Goal: Task Accomplishment & Management: Manage account settings

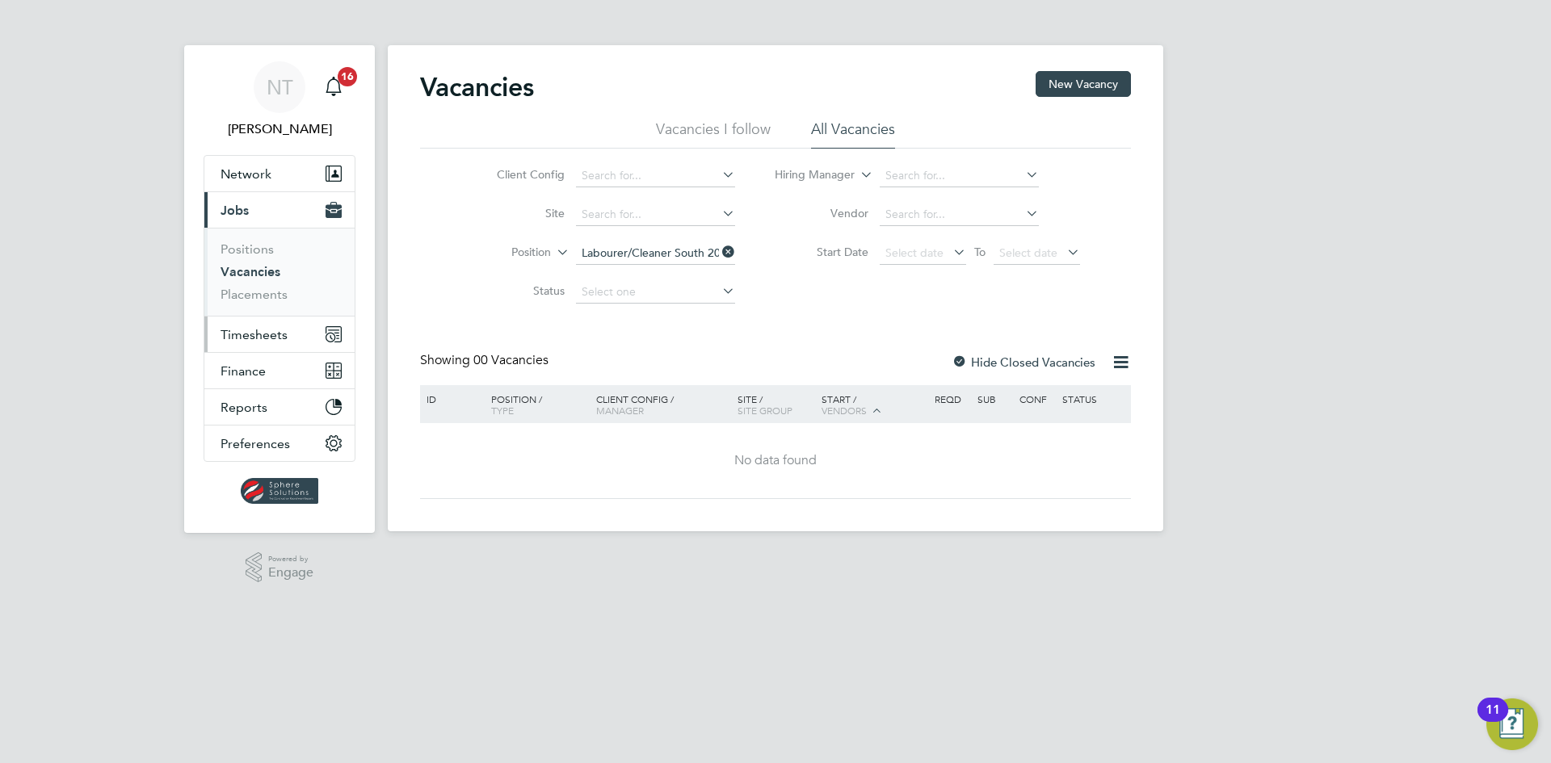
click at [271, 338] on span "Timesheets" at bounding box center [253, 334] width 67 height 15
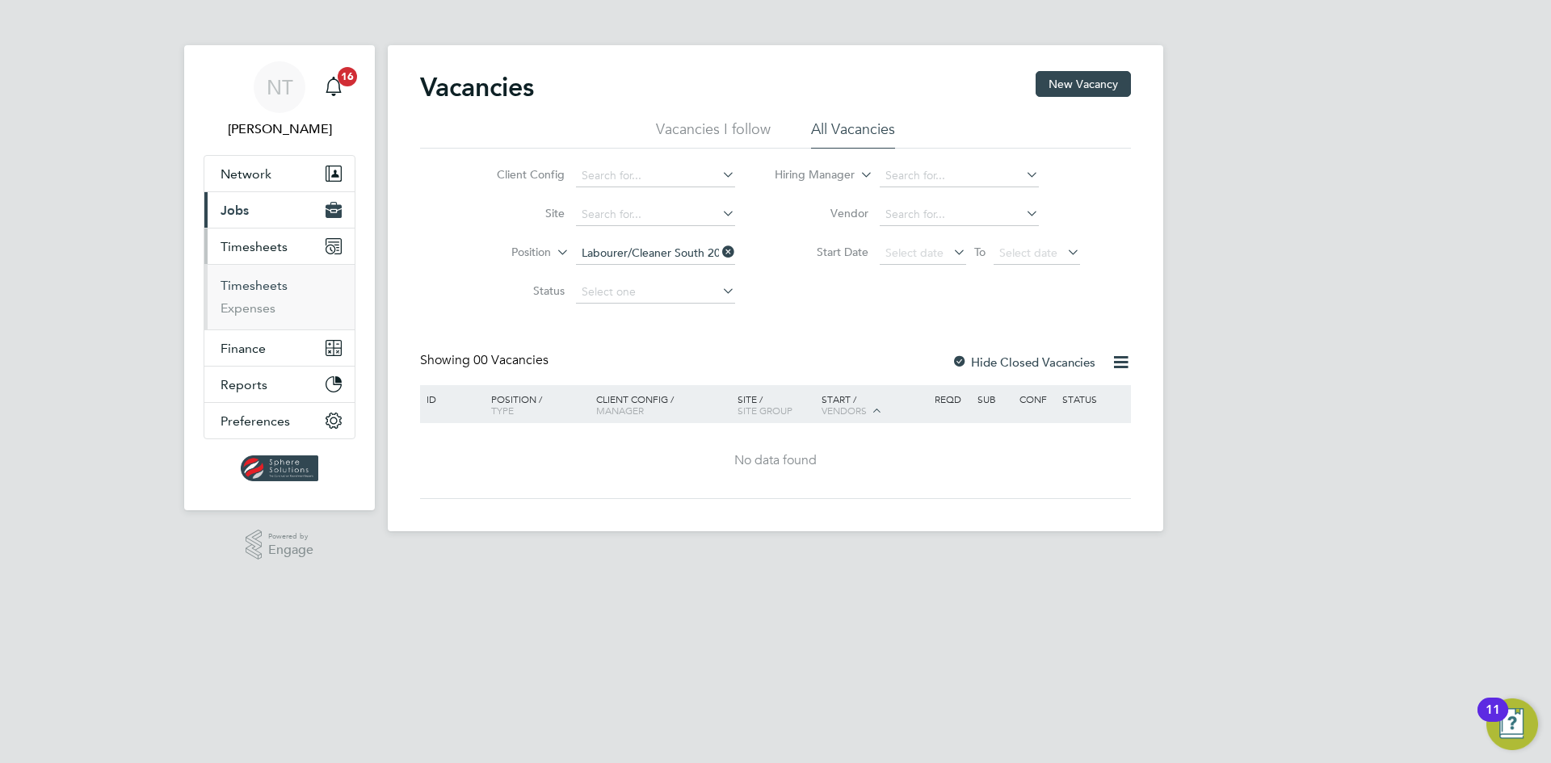
click at [277, 291] on link "Timesheets" at bounding box center [253, 285] width 67 height 15
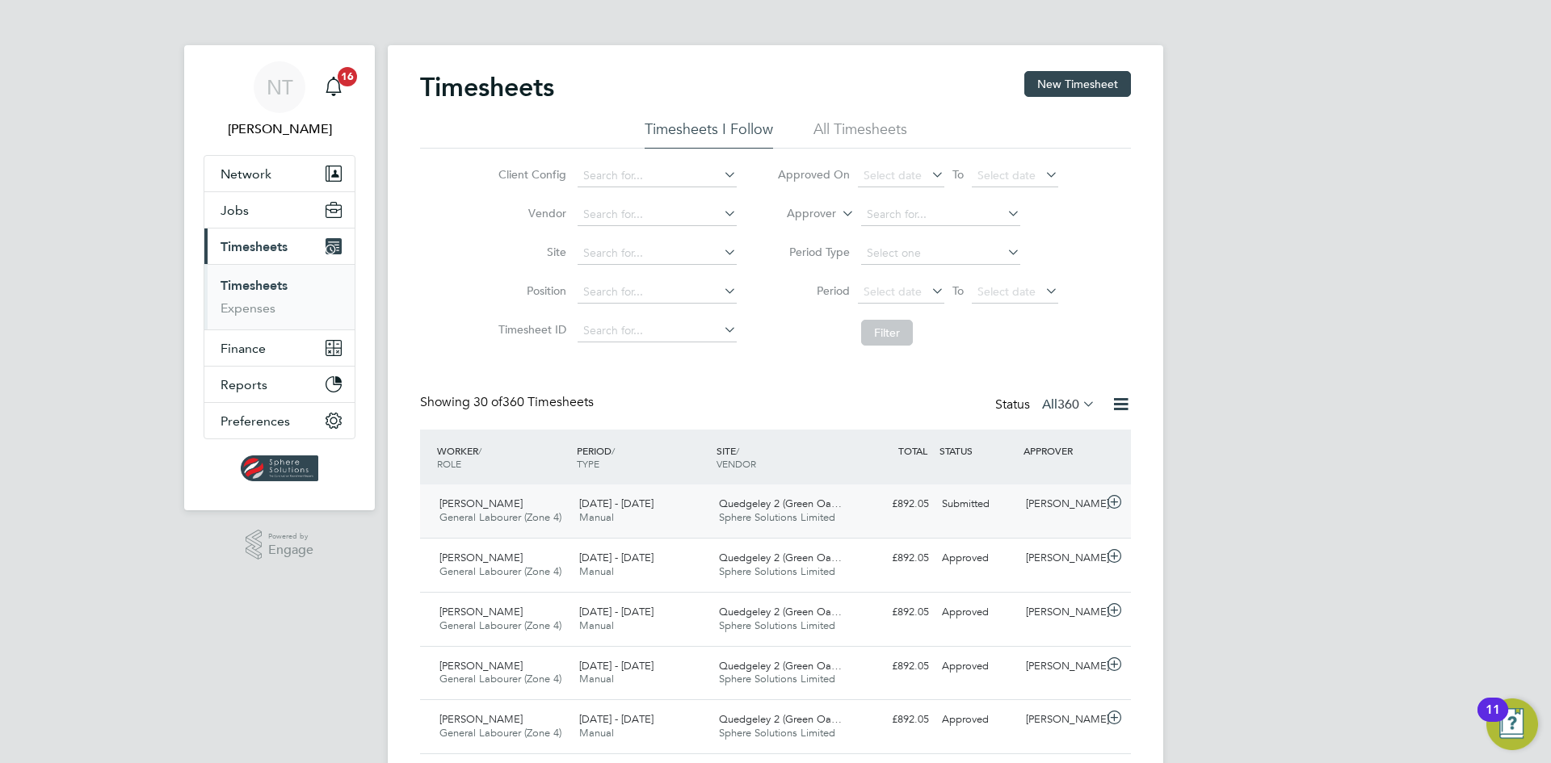
click at [905, 503] on div "£892.05 Submitted" at bounding box center [893, 504] width 84 height 27
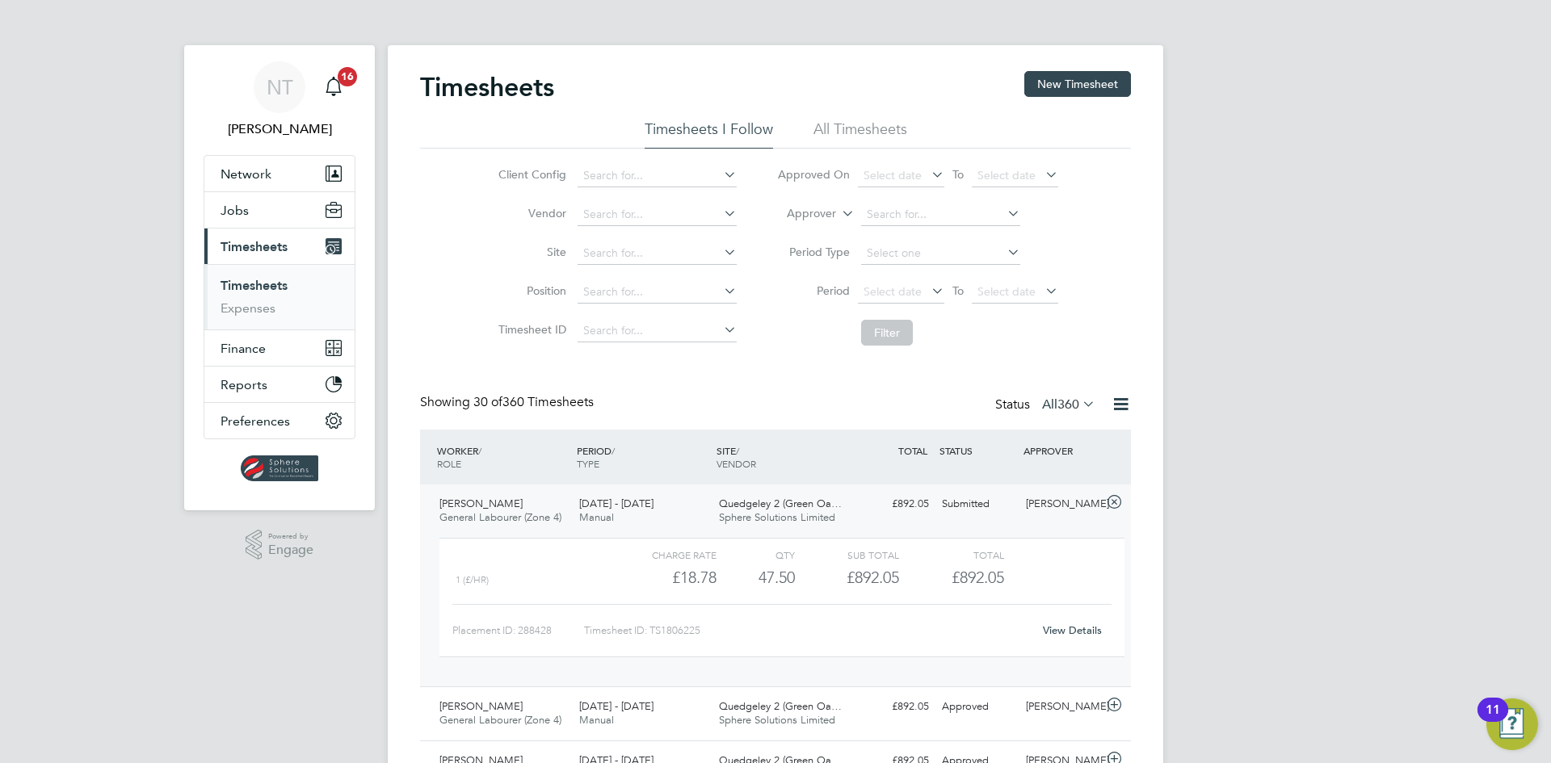
click at [1051, 622] on div "View Details" at bounding box center [1071, 631] width 79 height 26
click at [1052, 623] on link "View Details" at bounding box center [1072, 630] width 59 height 14
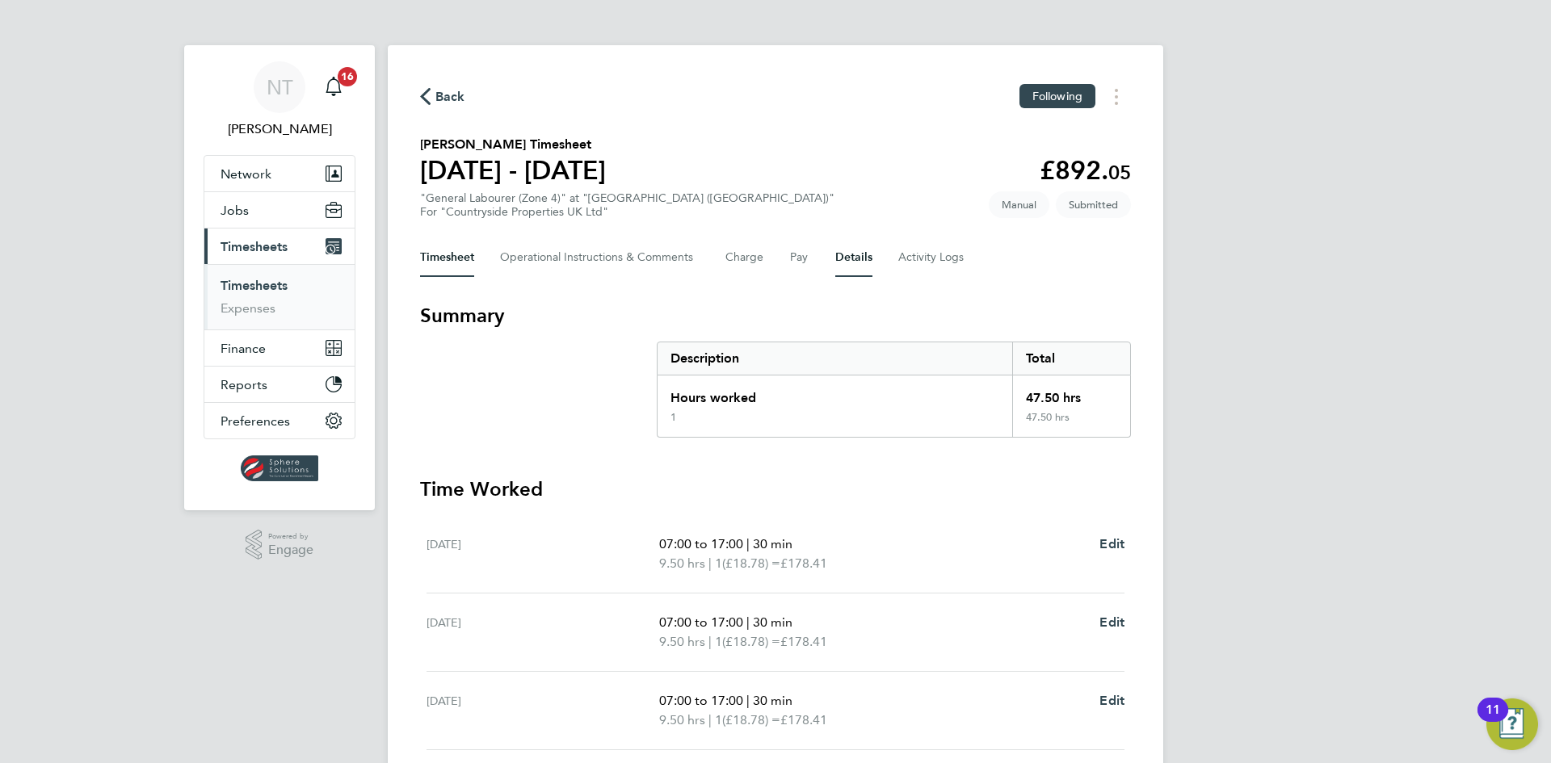
click at [841, 254] on button "Details" at bounding box center [853, 257] width 37 height 39
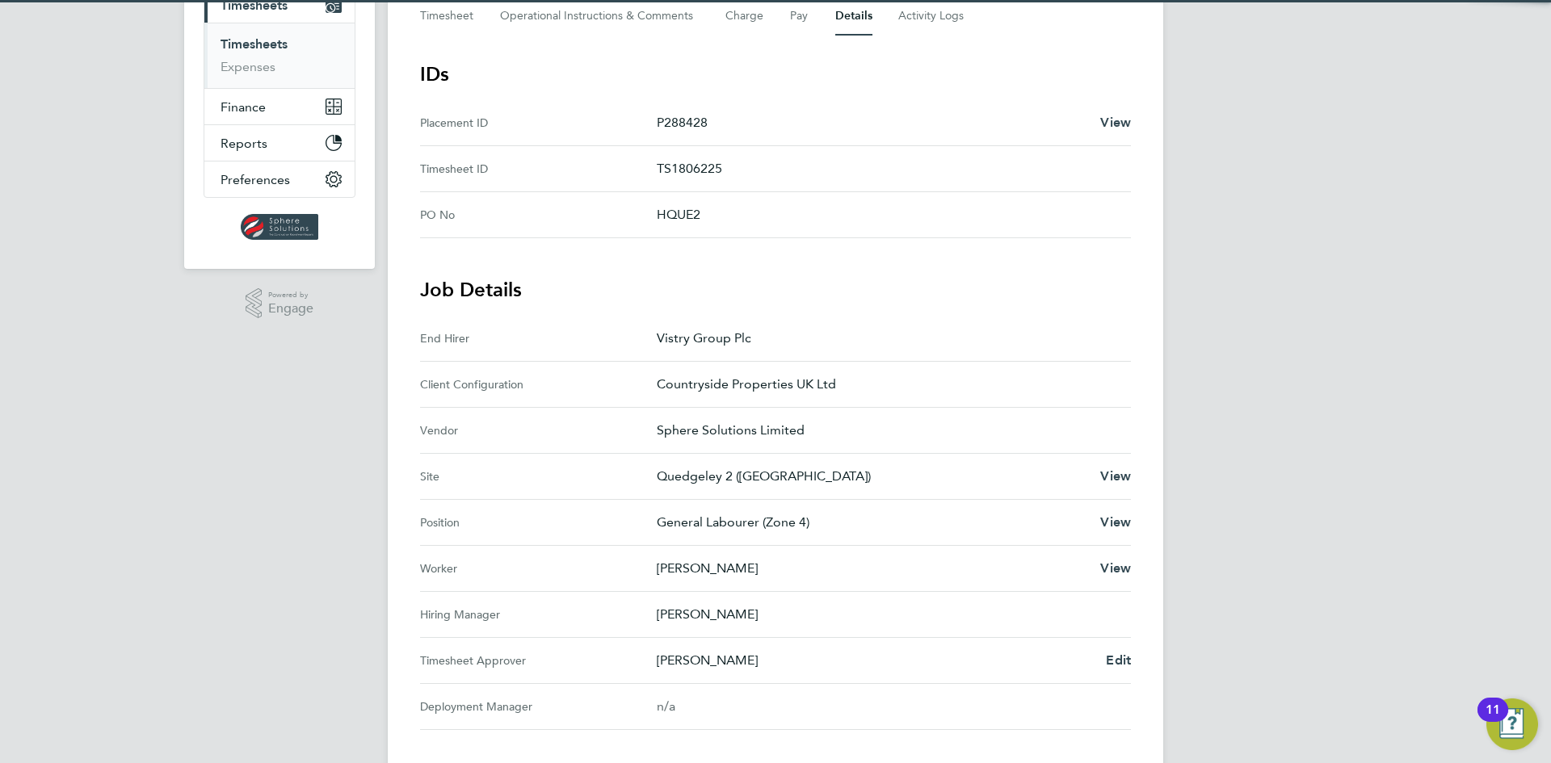
scroll to position [485, 0]
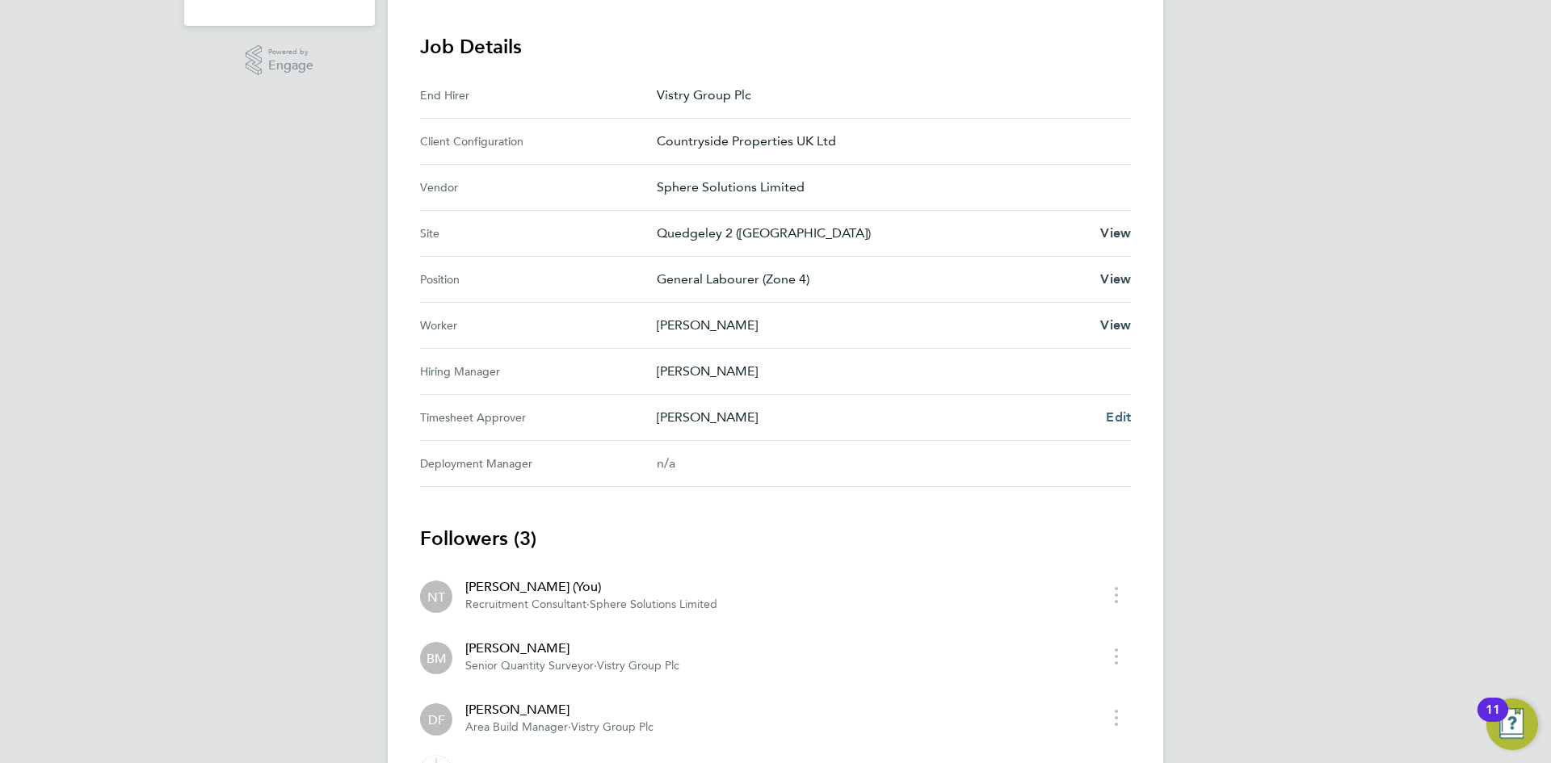
click at [1106, 413] on span "Edit" at bounding box center [1118, 416] width 25 height 15
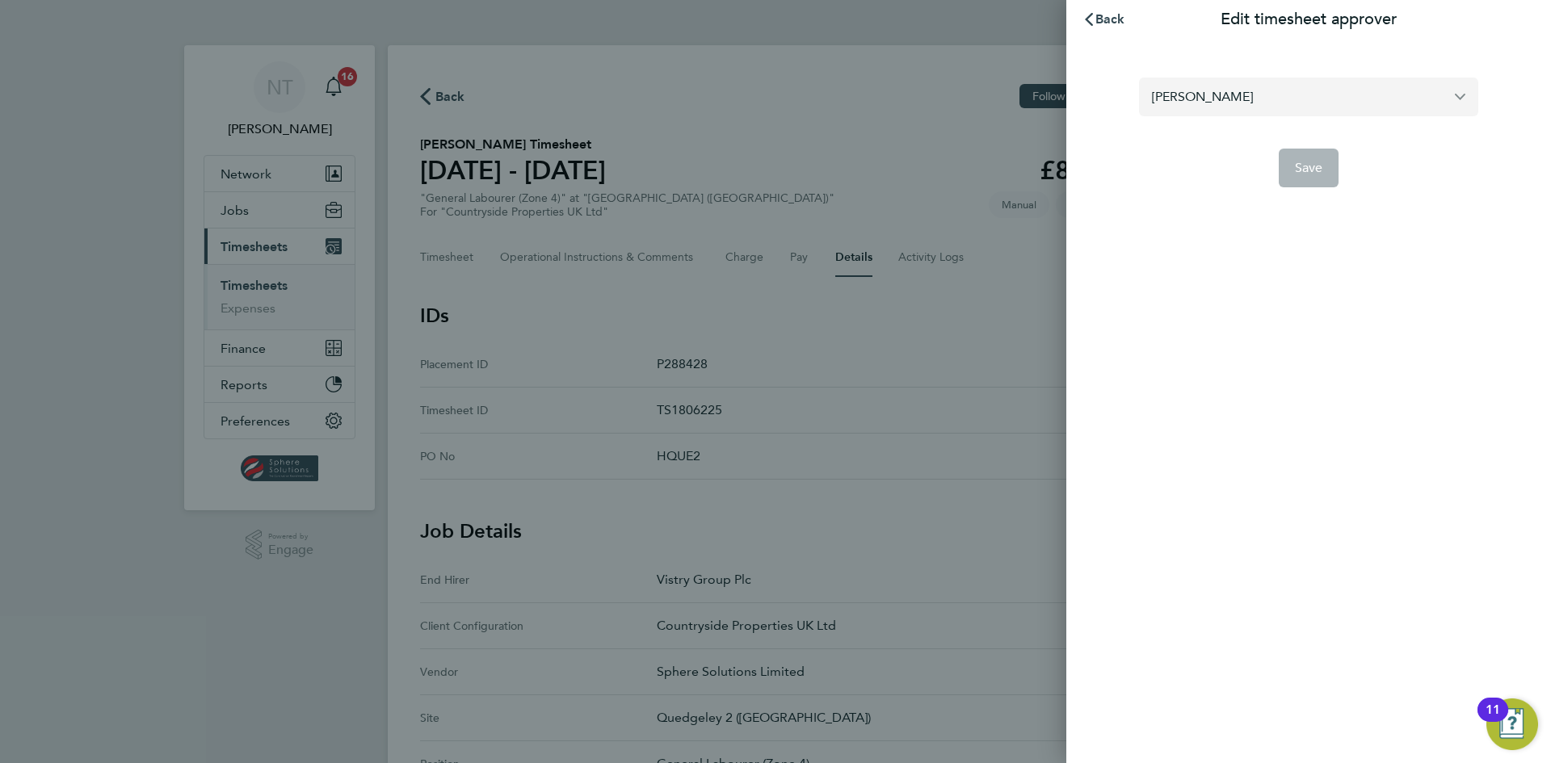
click at [1236, 99] on input "[PERSON_NAME]" at bounding box center [1308, 97] width 339 height 38
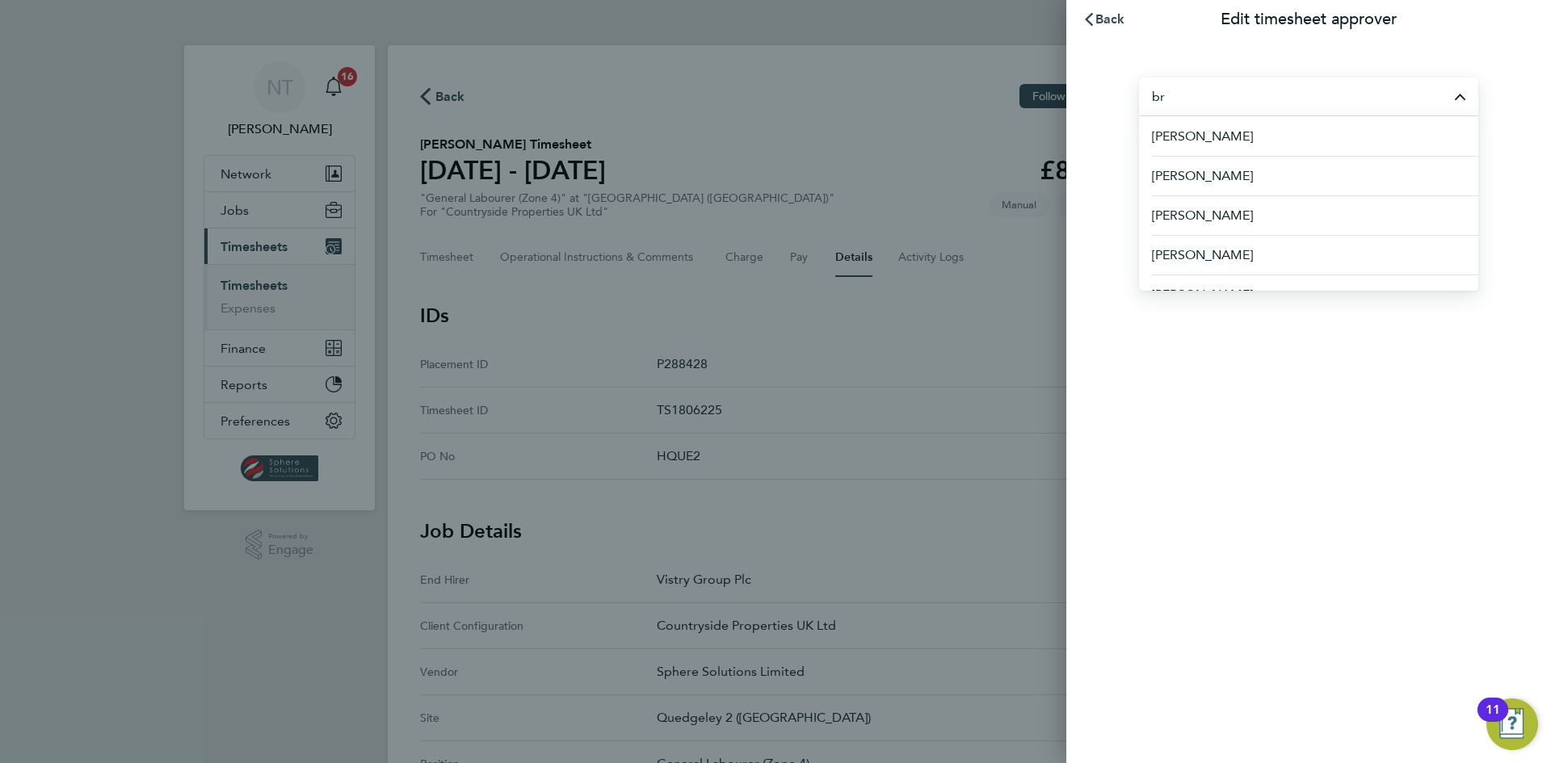
type input "b"
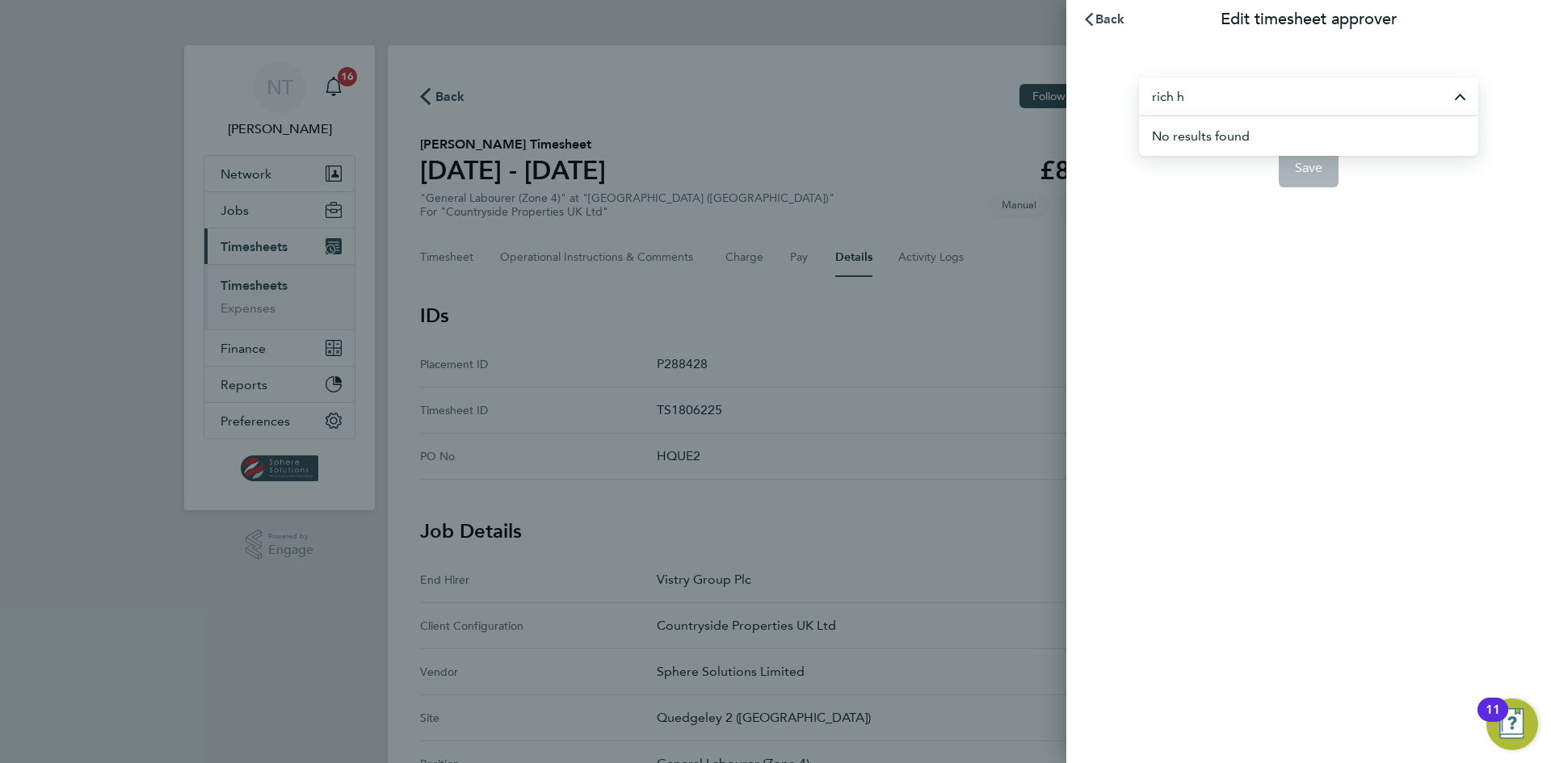
click at [1224, 97] on input "rich h" at bounding box center [1308, 97] width 339 height 38
type input "r"
drag, startPoint x: 1224, startPoint y: 96, endPoint x: 1069, endPoint y: 97, distance: 155.1
click at [1073, 96] on div "hadwi No results found Save" at bounding box center [1308, 123] width 485 height 168
type input "[PERSON_NAME]"
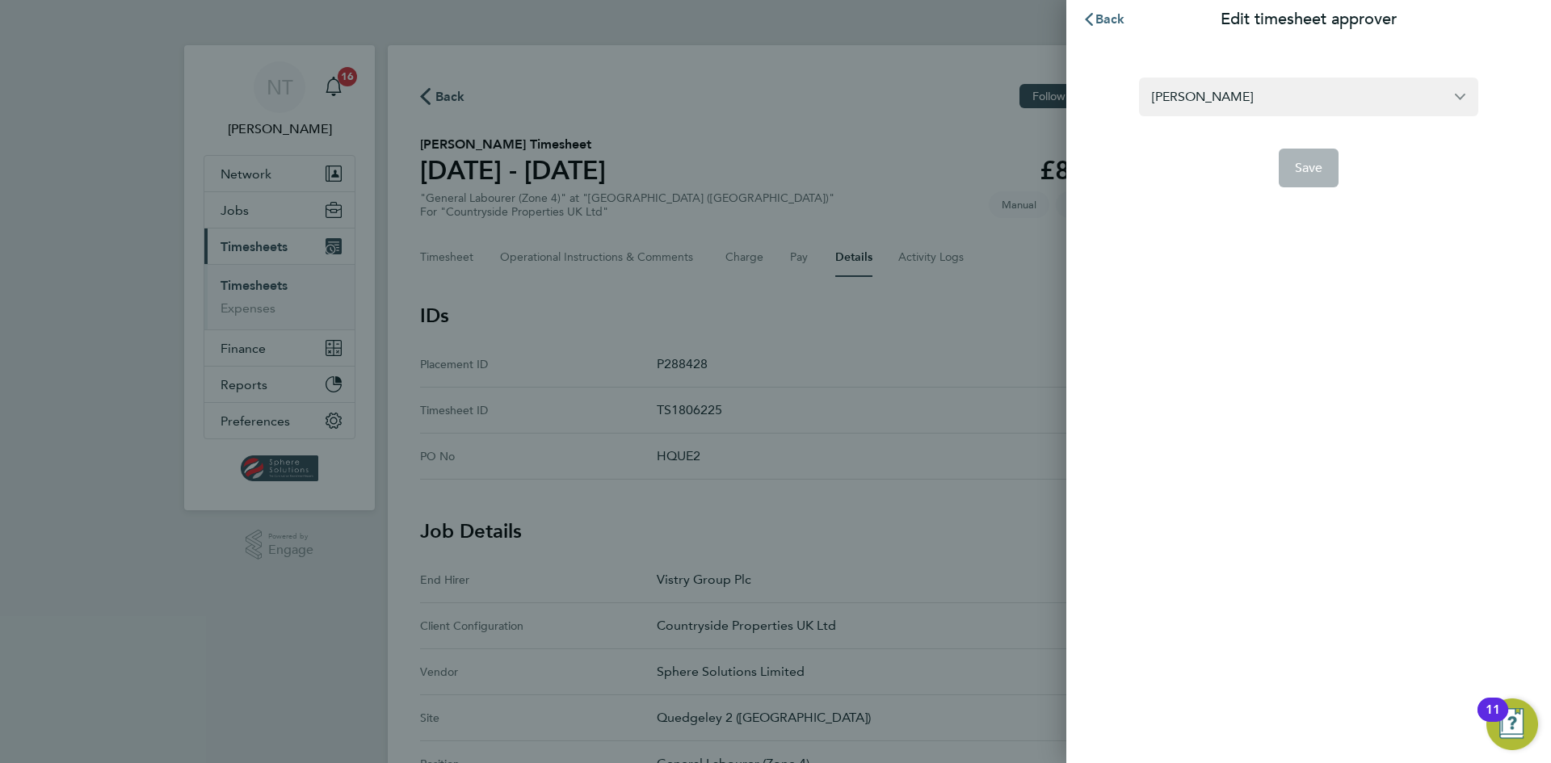
click at [1126, 20] on button "Back" at bounding box center [1103, 19] width 75 height 32
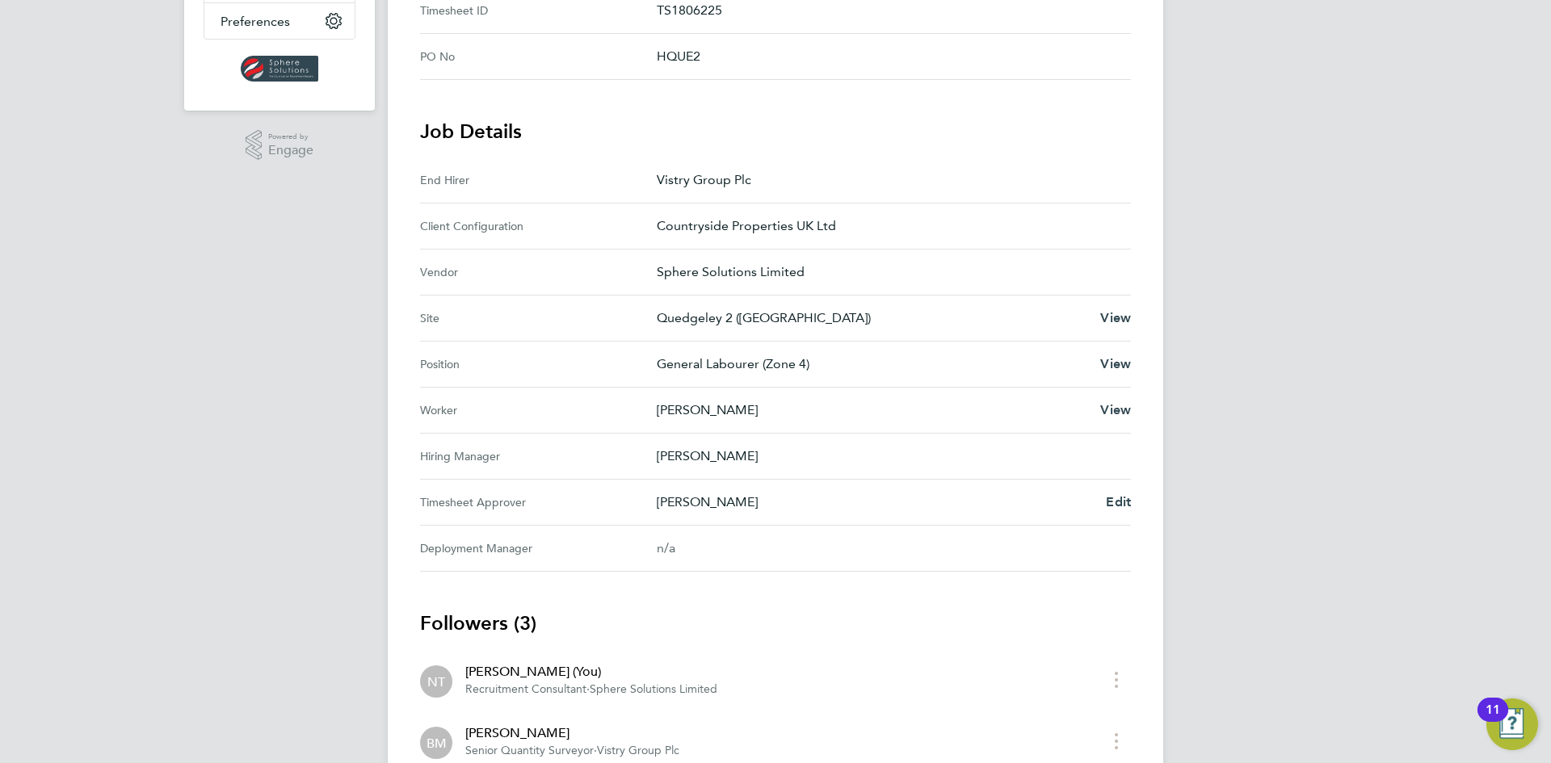
scroll to position [404, 0]
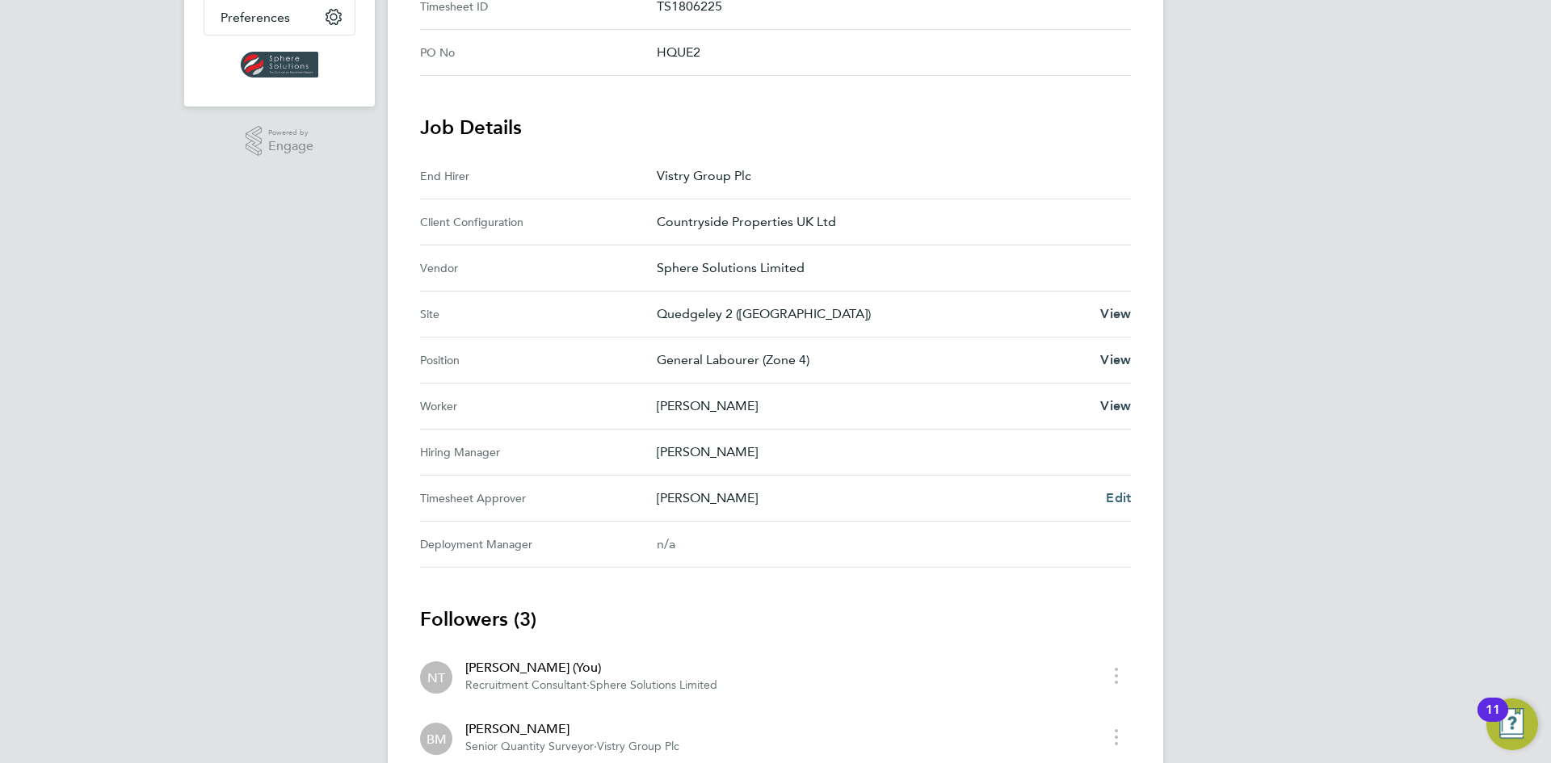
click at [1106, 497] on span "Edit" at bounding box center [1118, 497] width 25 height 15
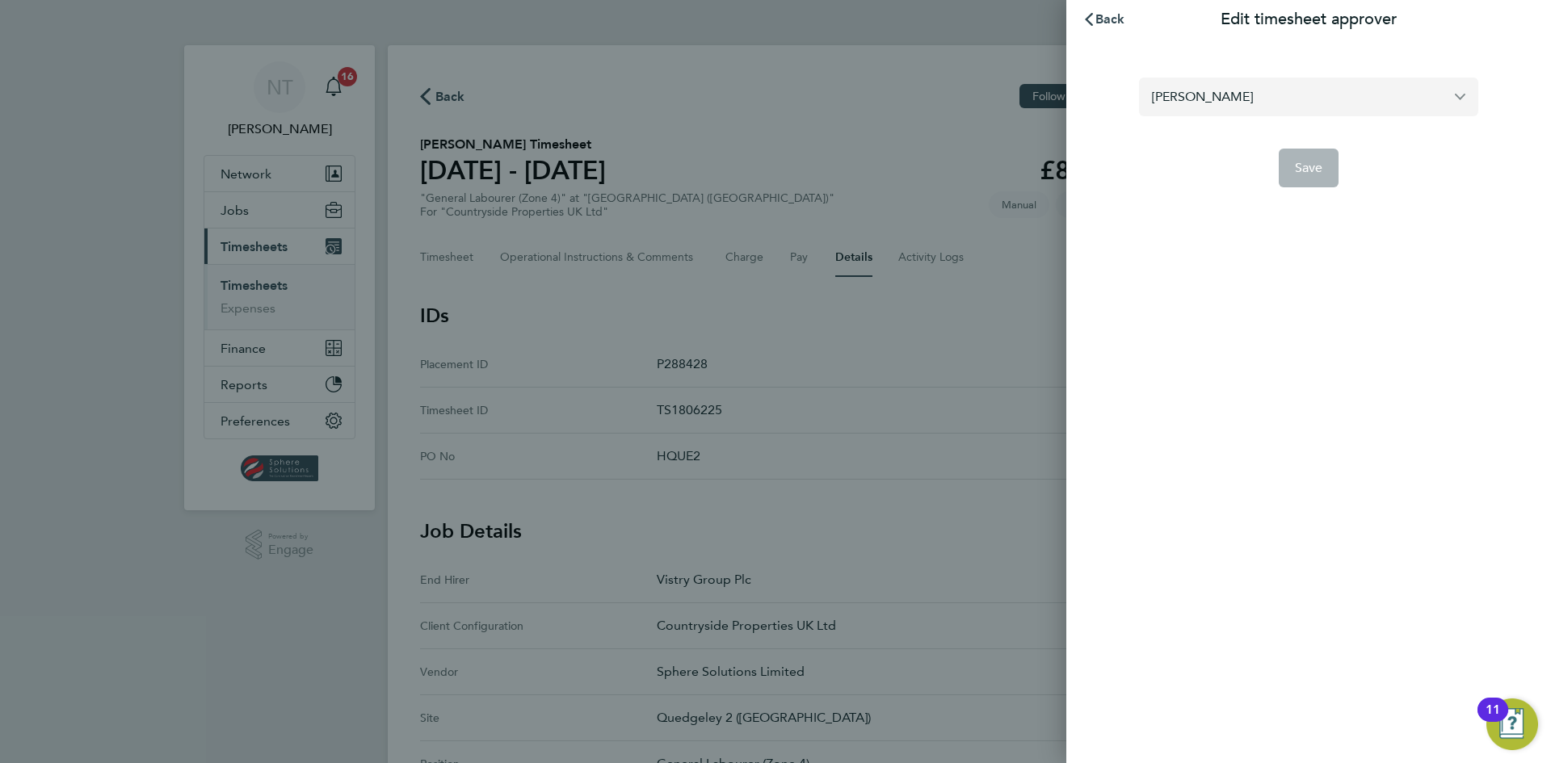
click at [1241, 90] on input "[PERSON_NAME]" at bounding box center [1308, 97] width 339 height 38
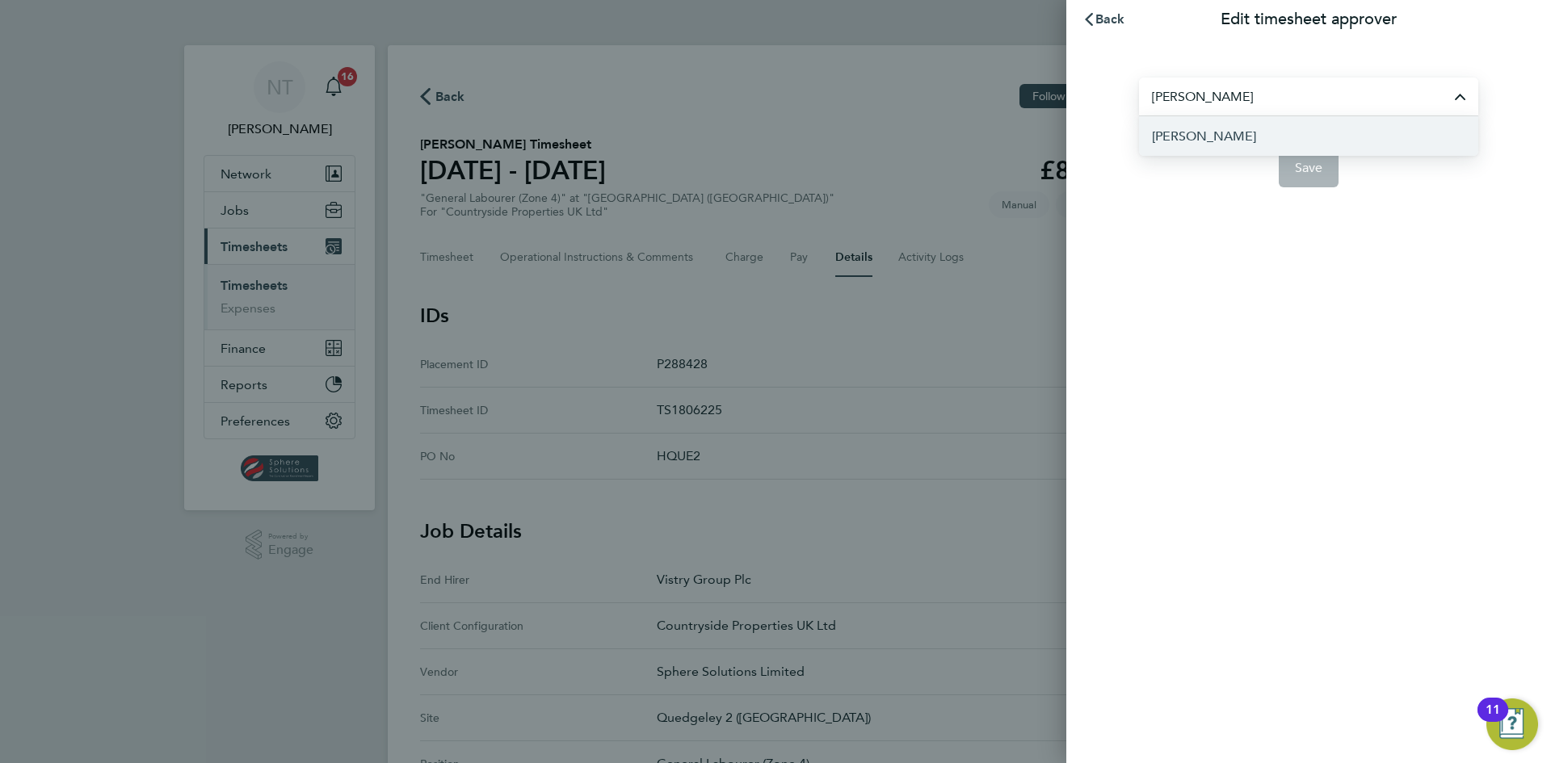
click at [1217, 133] on li "[PERSON_NAME]" at bounding box center [1308, 136] width 339 height 40
type input "[PERSON_NAME]"
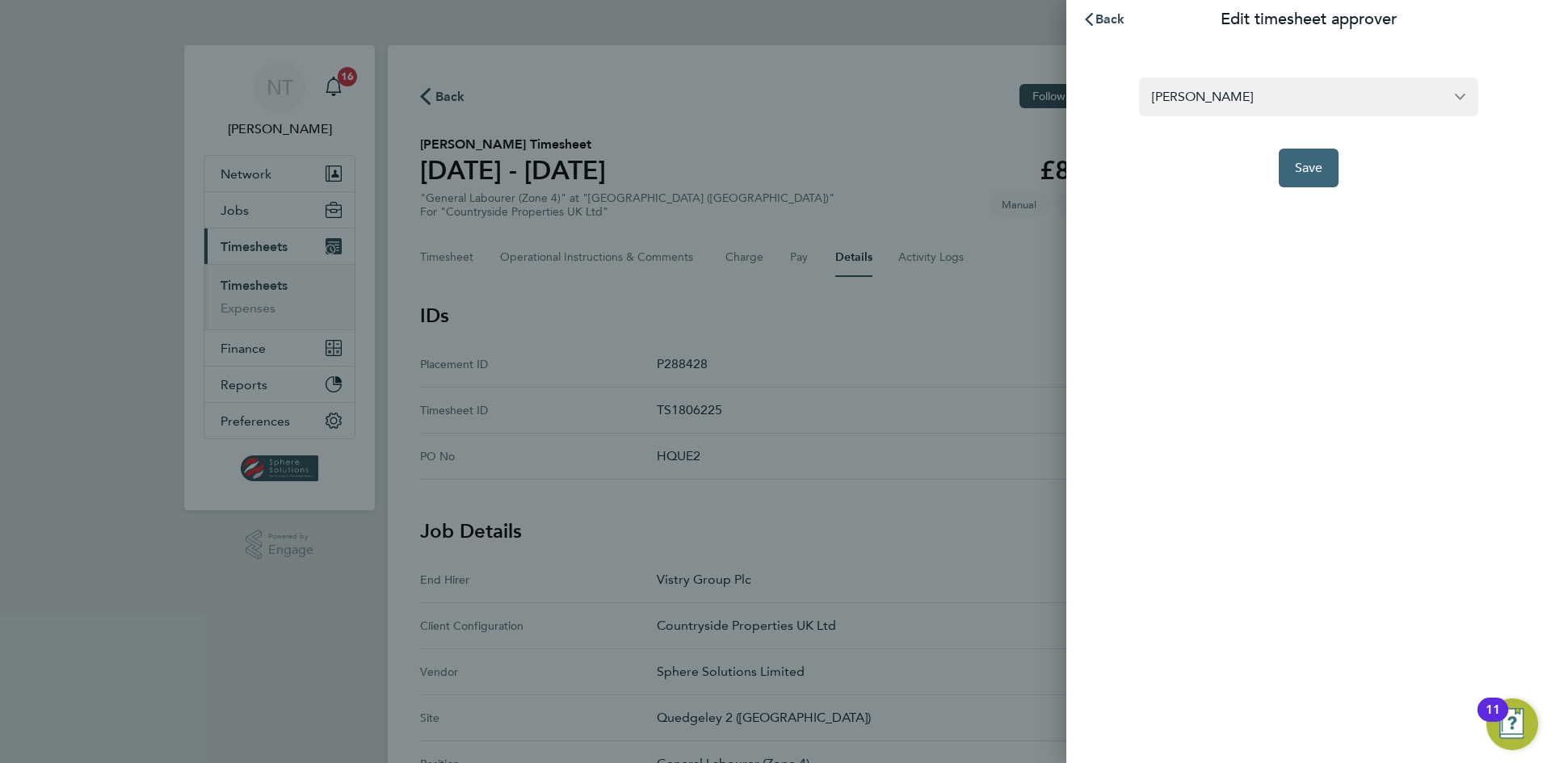
click at [1295, 166] on span "Save" at bounding box center [1309, 168] width 28 height 16
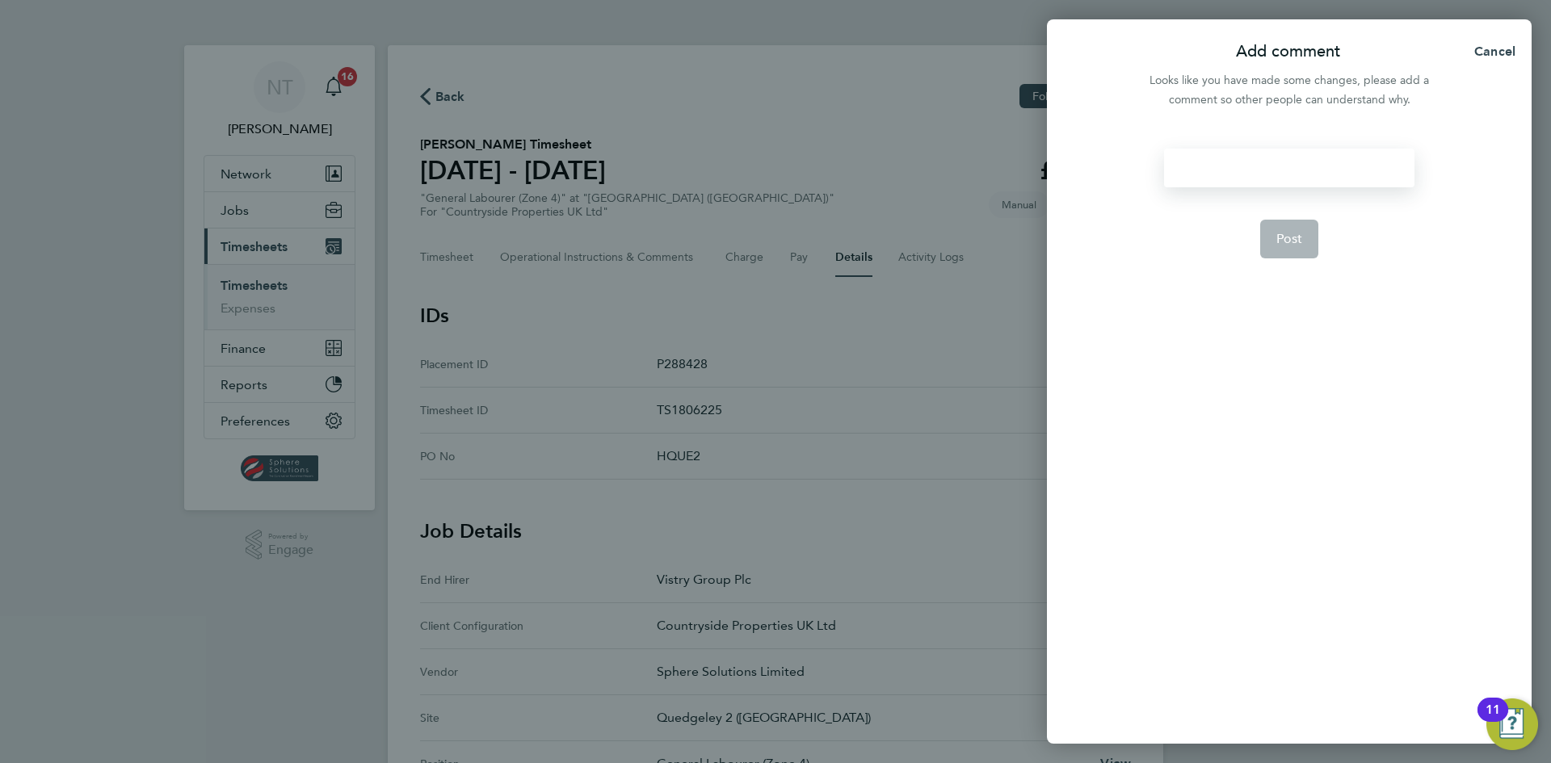
click at [1258, 180] on div at bounding box center [1289, 168] width 250 height 39
click at [1281, 237] on span "Post" at bounding box center [1289, 239] width 27 height 16
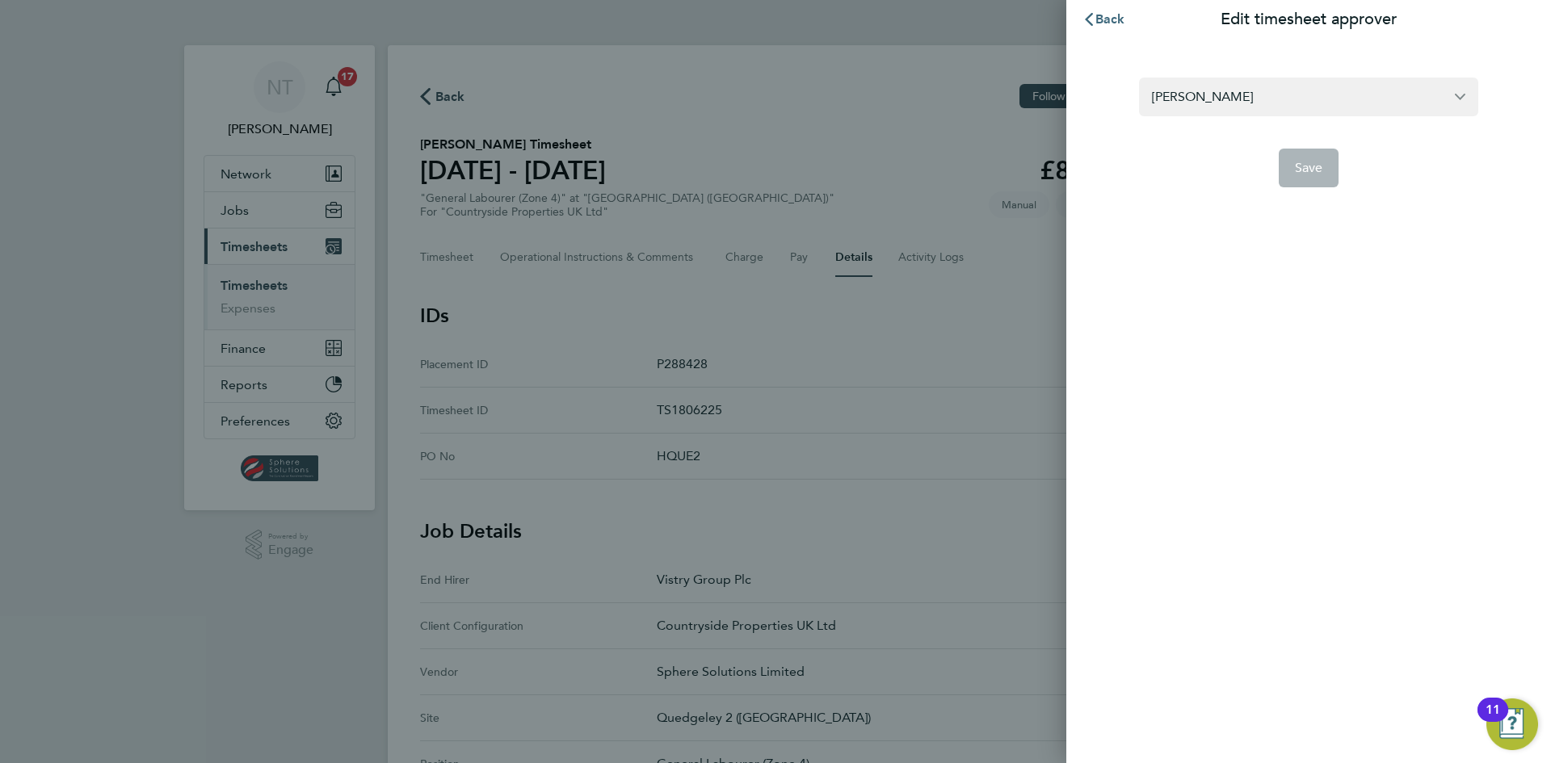
click at [1112, 21] on span "Back" at bounding box center [1110, 18] width 30 height 15
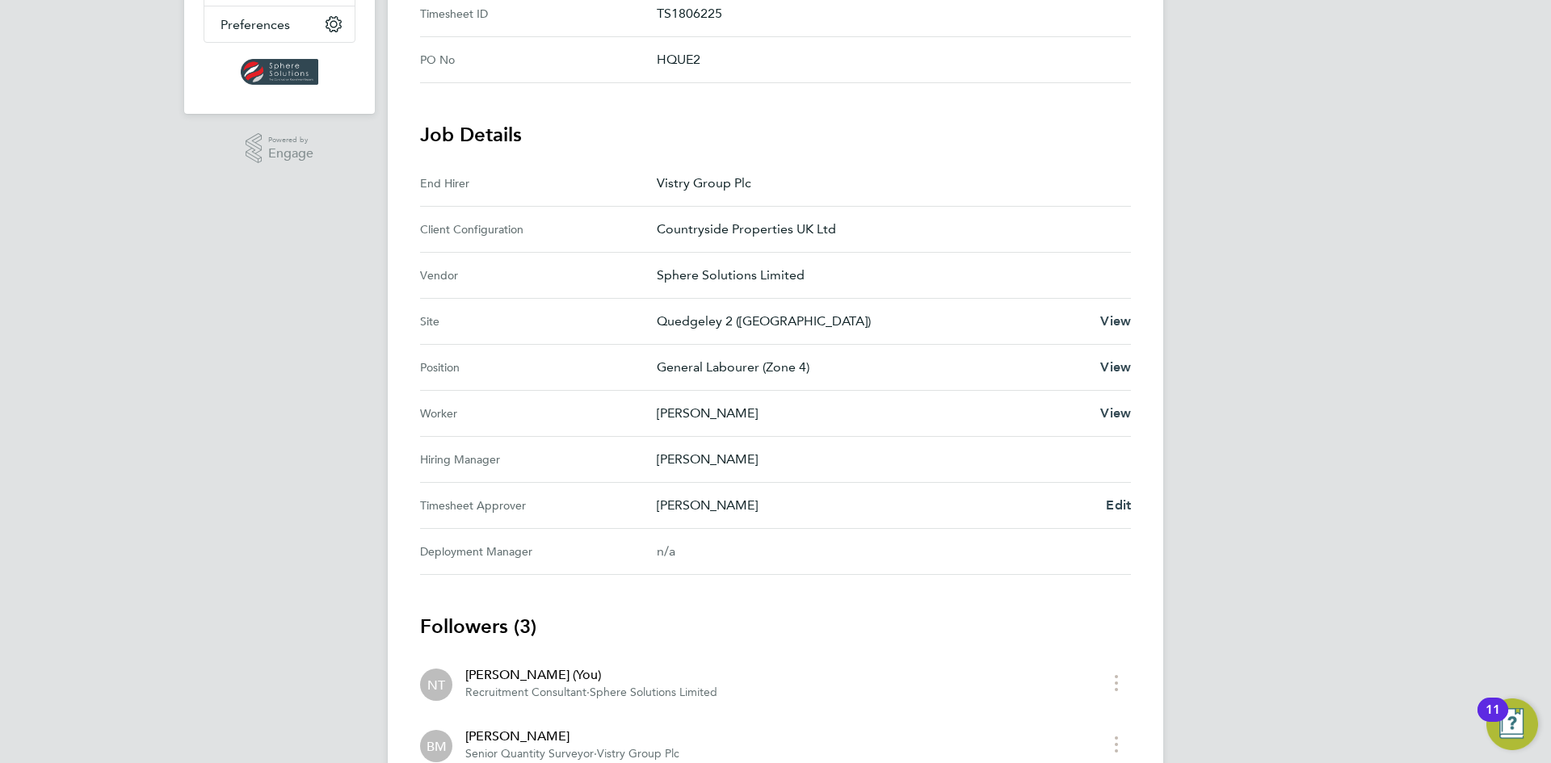
scroll to position [404, 0]
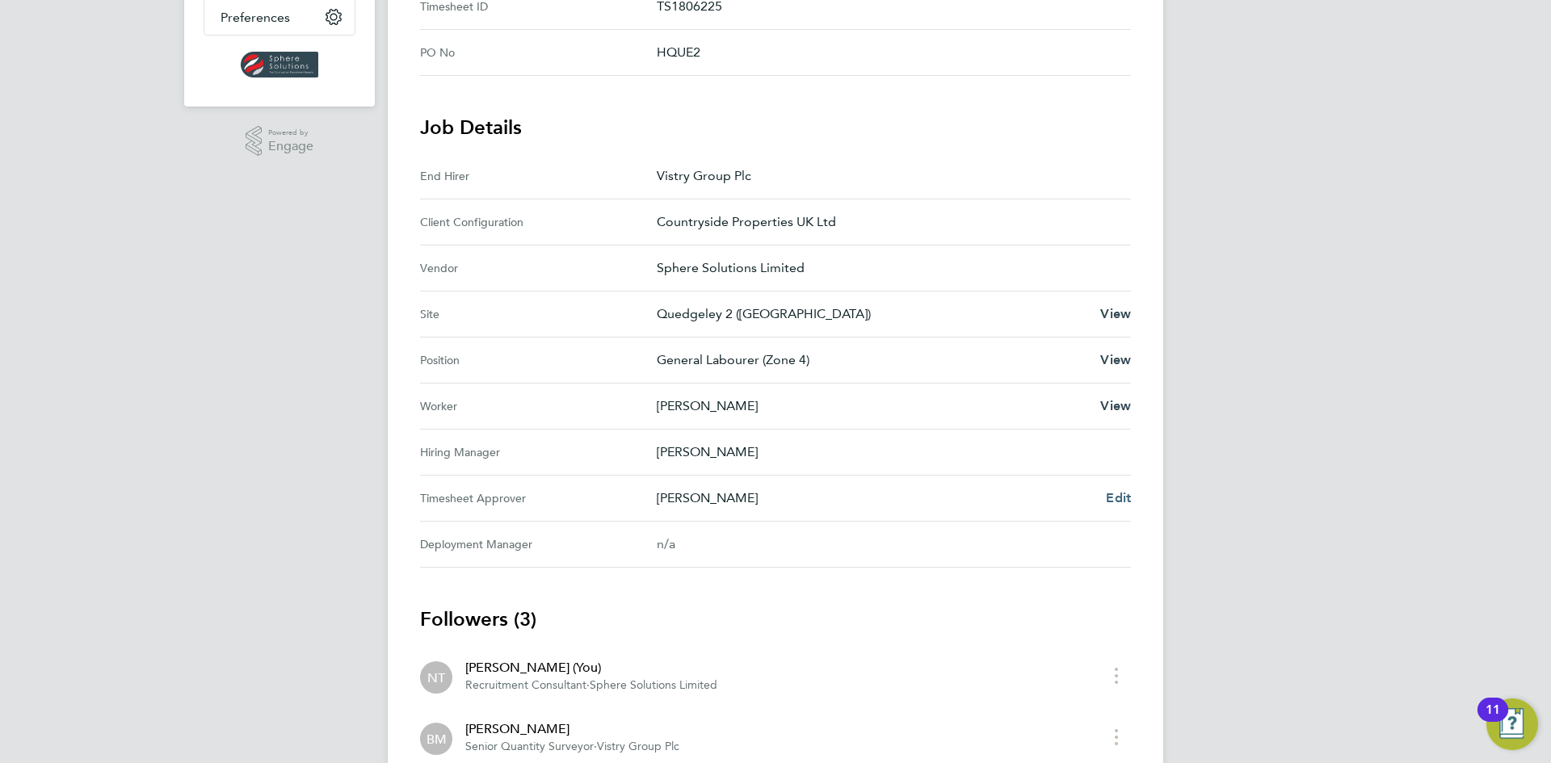
click at [1113, 498] on span "Edit" at bounding box center [1118, 497] width 25 height 15
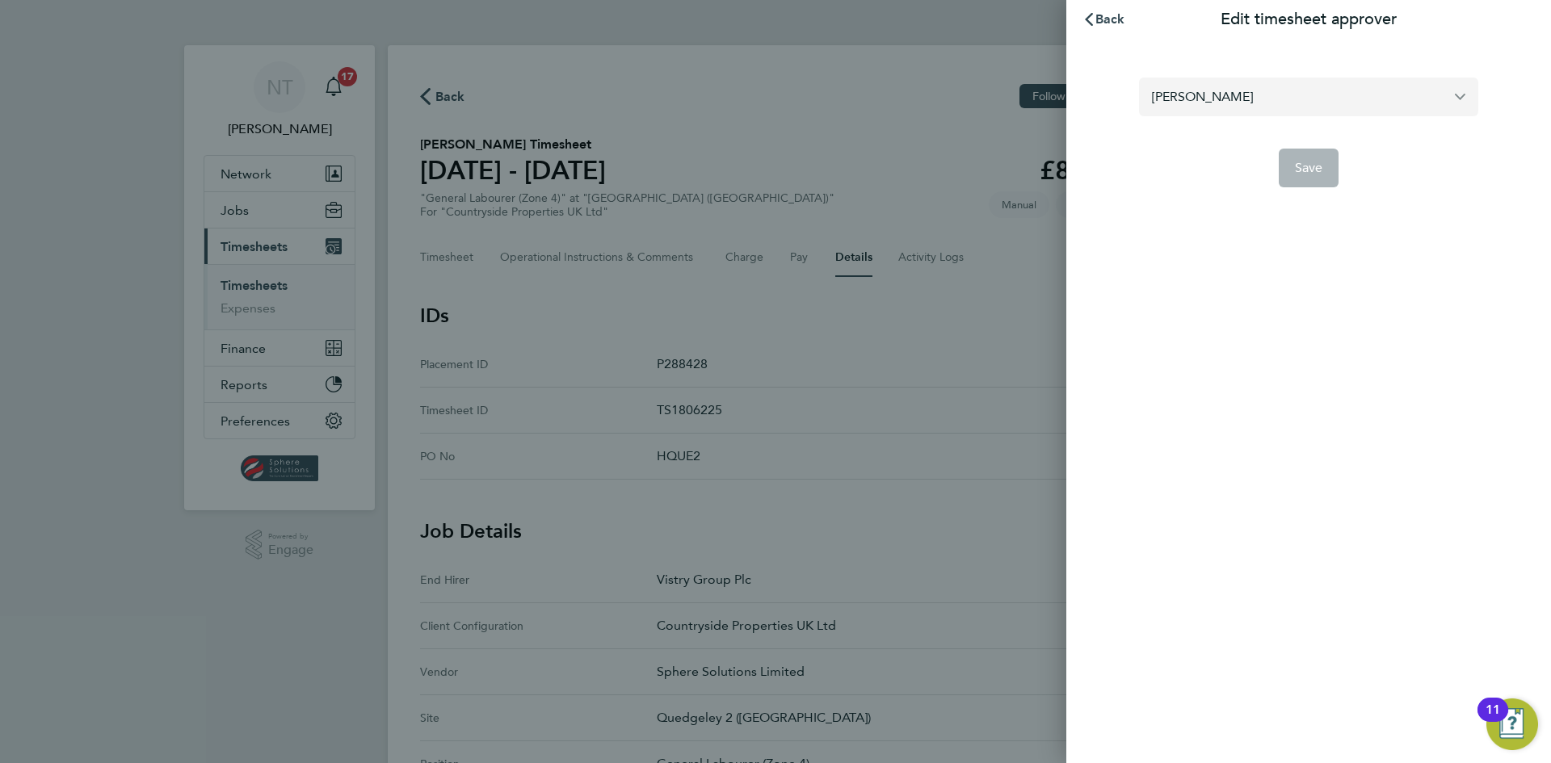
click at [1251, 99] on input "[PERSON_NAME]" at bounding box center [1308, 97] width 339 height 38
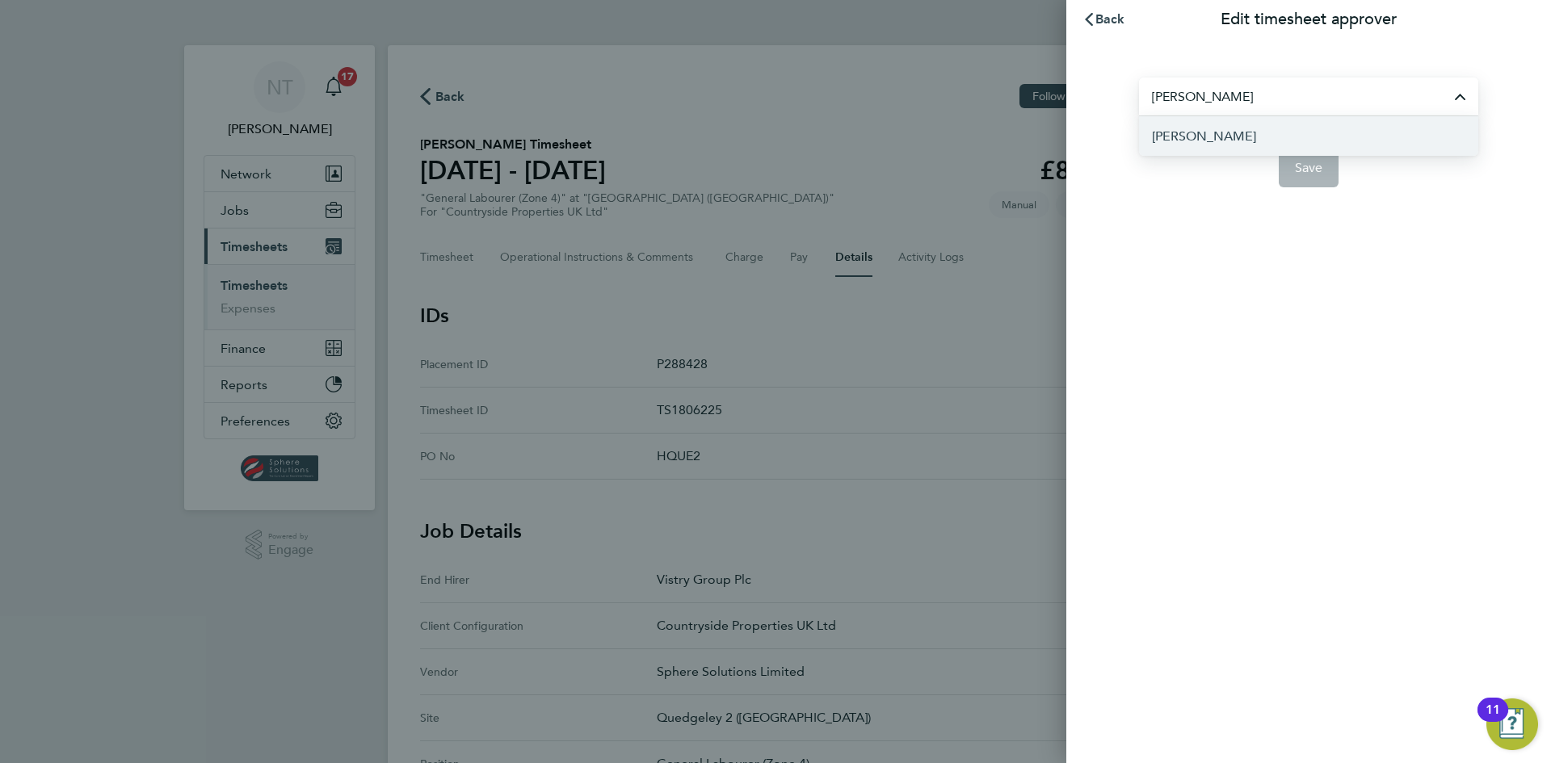
click at [1218, 130] on li "[PERSON_NAME]" at bounding box center [1308, 136] width 339 height 40
type input "[PERSON_NAME]"
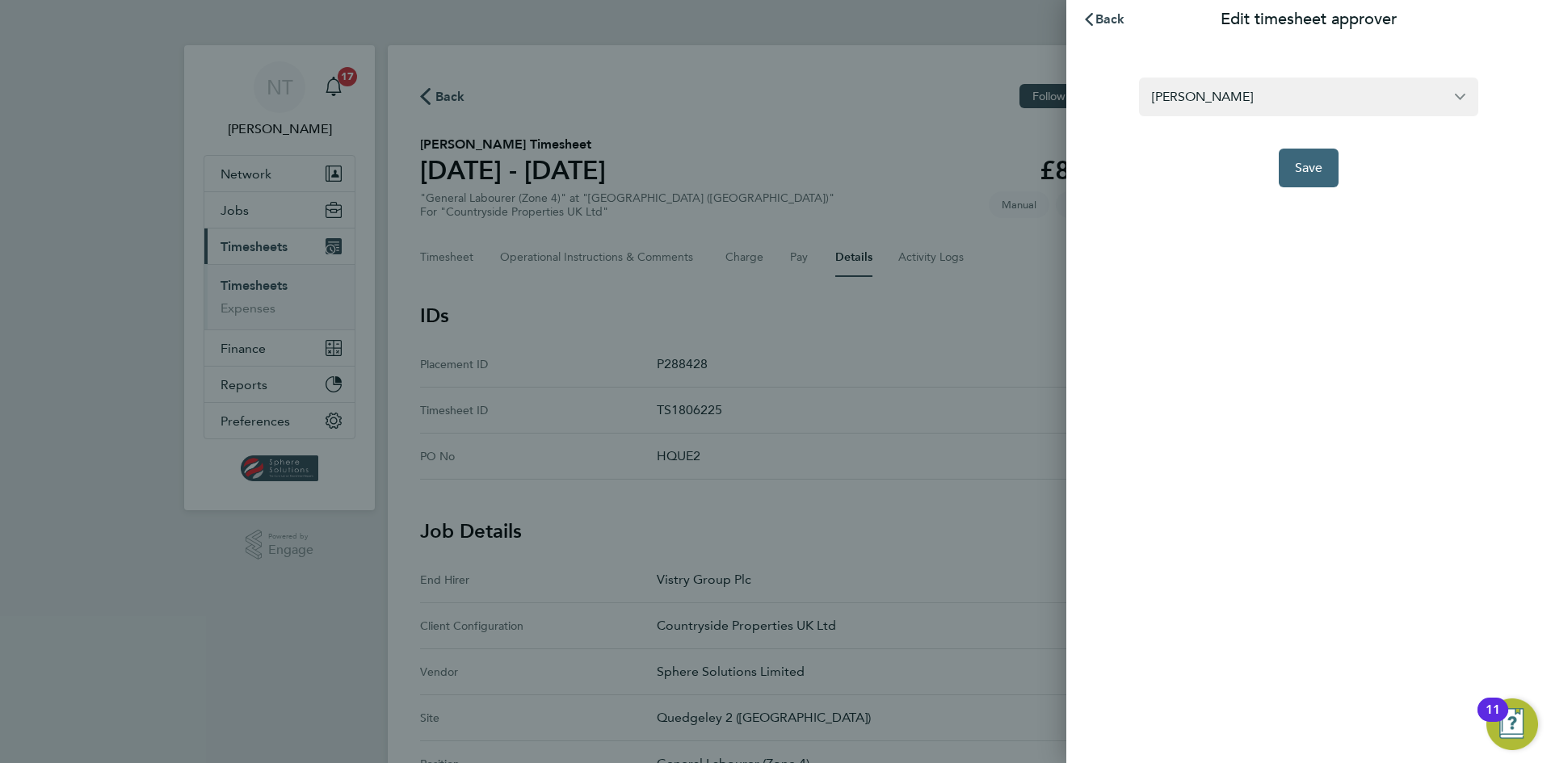
click at [1299, 175] on span "Save" at bounding box center [1309, 168] width 28 height 16
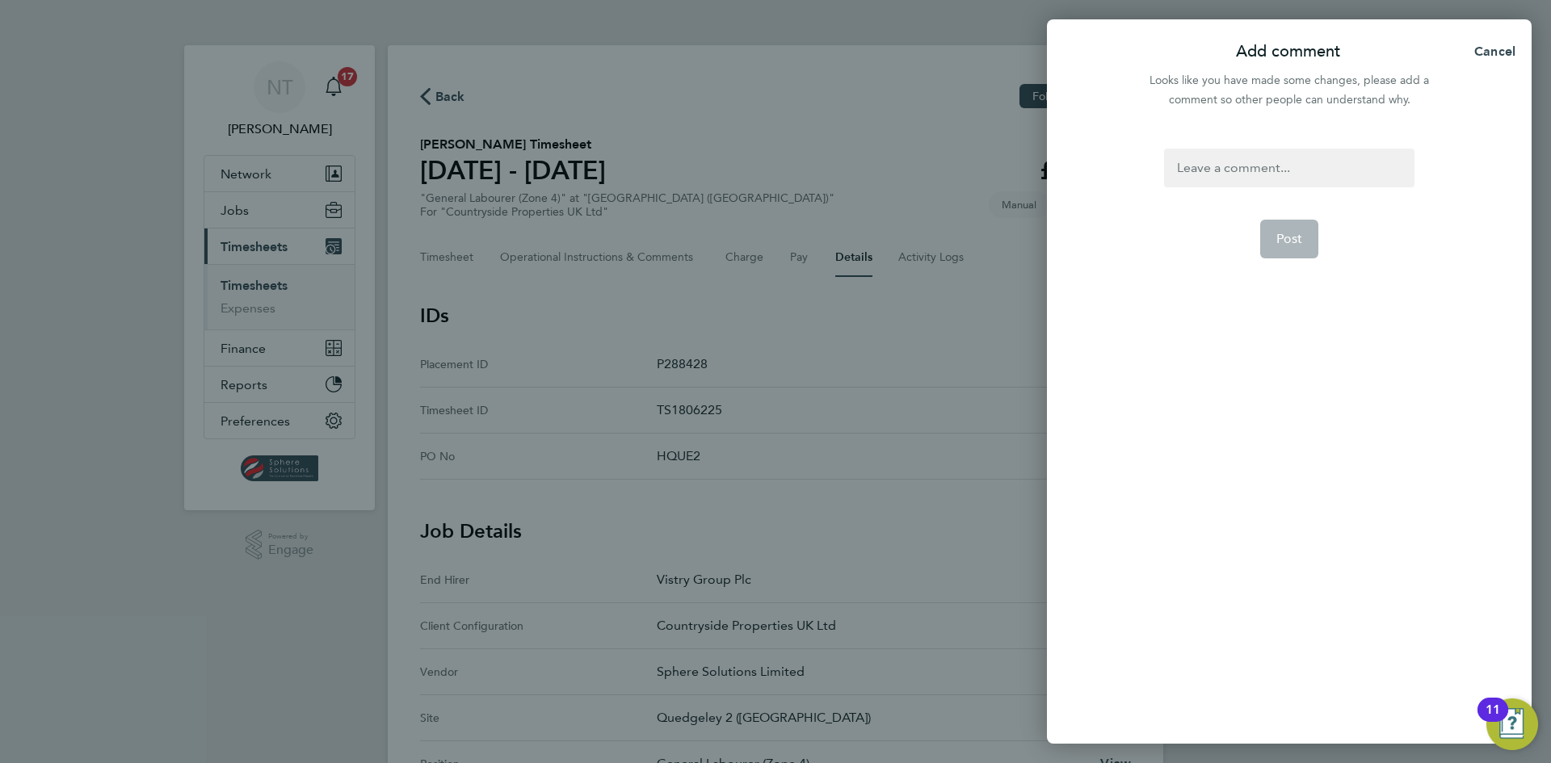
click at [1275, 175] on div at bounding box center [1289, 168] width 250 height 39
click at [1274, 270] on button "Post" at bounding box center [1289, 277] width 59 height 39
